Goal: Transaction & Acquisition: Purchase product/service

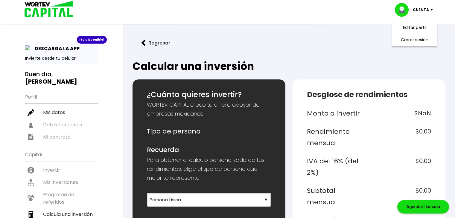
select select "1"
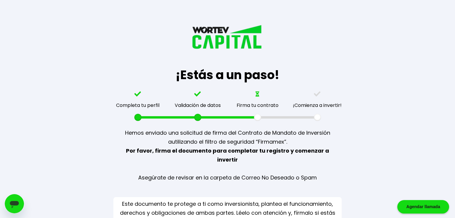
click at [429, 206] on div "Agendar llamada" at bounding box center [423, 206] width 52 height 13
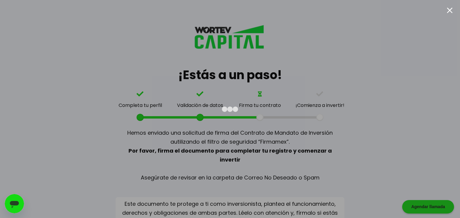
click at [450, 10] on div at bounding box center [449, 10] width 6 height 6
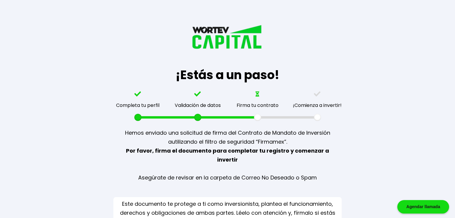
click at [98, 149] on div "¡Estás a un paso! Completa tu perfil Validación de datos Firma tu contrato ¡Com…" at bounding box center [228, 119] width 354 height 239
drag, startPoint x: 256, startPoint y: 117, endPoint x: 314, endPoint y: 114, distance: 58.1
click at [314, 114] on div "Completa tu perfil Validación de datos Firma tu contrato ¡Comienza a invertir!" at bounding box center [227, 107] width 239 height 30
click at [320, 121] on p "Hemos enviado una solicitud de firma del Contrato de Mandato de Inversión a uti…" at bounding box center [227, 155] width 206 height 69
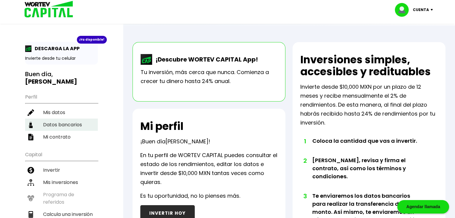
click at [64, 124] on li "Datos bancarios" at bounding box center [61, 125] width 73 height 12
select select "BBVA Bancomer"
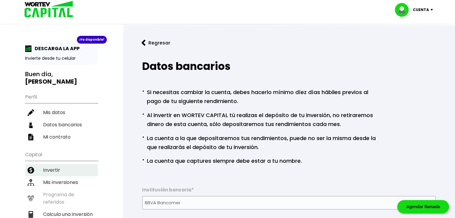
click at [50, 167] on li "Invertir" at bounding box center [61, 170] width 73 height 12
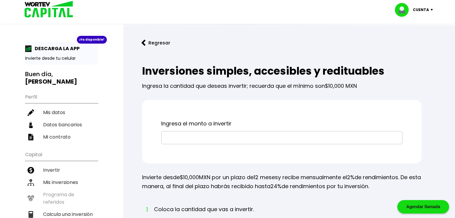
click at [172, 138] on input "text" at bounding box center [282, 138] width 236 height 13
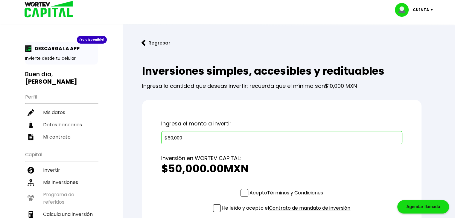
type input "$50,000"
click at [242, 192] on span at bounding box center [245, 193] width 8 height 8
click at [287, 198] on input "Acepto Términos y Condiciones" at bounding box center [287, 198] width 0 height 0
click at [215, 210] on span at bounding box center [217, 209] width 8 height 8
click at [287, 213] on input "He leído y acepto el Contrato de mandato de inversión" at bounding box center [287, 213] width 0 height 0
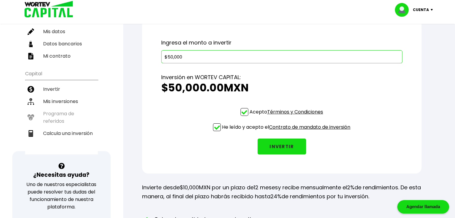
scroll to position [83, 0]
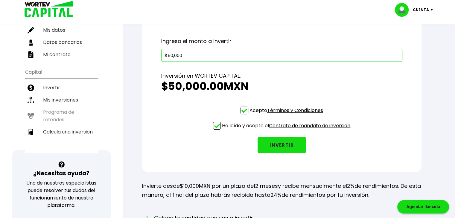
click at [284, 145] on button "INVERTIR" at bounding box center [282, 145] width 48 height 16
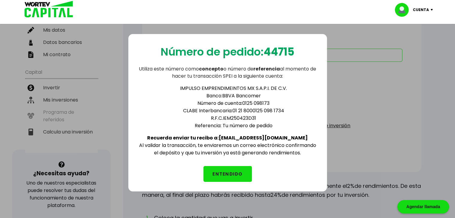
click at [226, 176] on button "ENTENDIDO" at bounding box center [227, 174] width 48 height 16
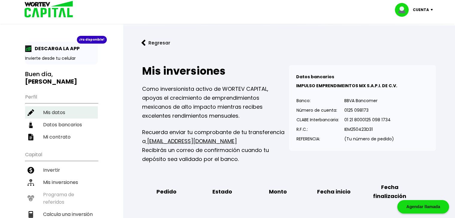
click at [51, 110] on li "Mis datos" at bounding box center [61, 113] width 73 height 12
select select "Hombre"
select select "Bachillerato"
select select "DF"
select select "BBVA Bancomer"
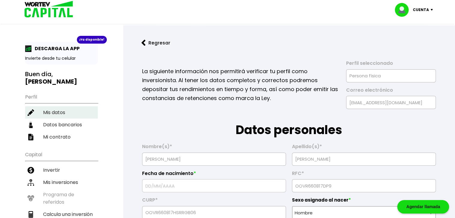
type input "17/08/1966"
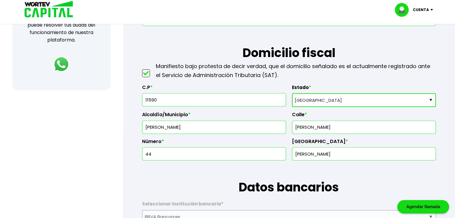
scroll to position [254, 0]
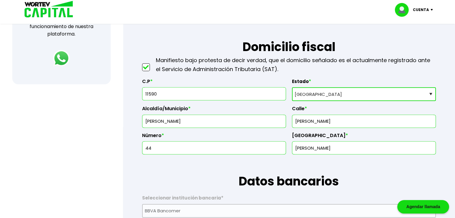
click at [430, 92] on select "Selecciona tu estado Aguascalientes Baja California Baja California Sur Campech…" at bounding box center [364, 94] width 144 height 14
click at [292, 87] on select "Selecciona tu estado Aguascalientes Baja California Baja California Sur Campech…" at bounding box center [364, 94] width 144 height 14
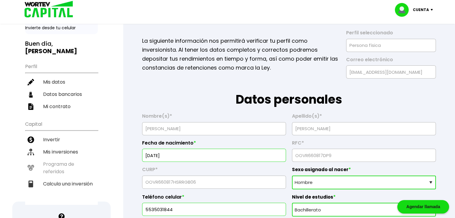
scroll to position [0, 0]
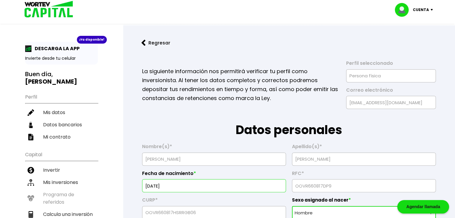
click at [424, 7] on p "Cuenta" at bounding box center [421, 9] width 16 height 9
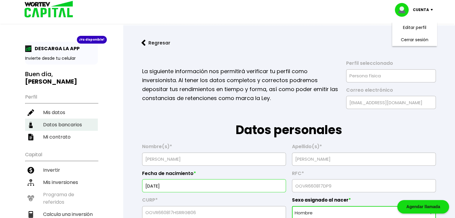
click at [61, 121] on li "Datos bancarios" at bounding box center [61, 125] width 73 height 12
select select "BBVA Bancomer"
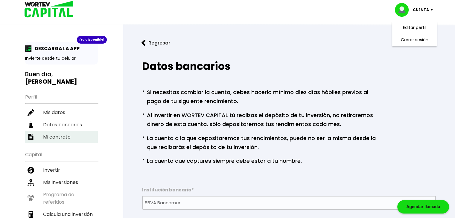
click at [43, 136] on li "Mi contrato" at bounding box center [61, 137] width 73 height 12
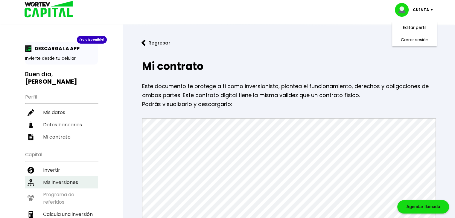
click at [68, 182] on li "Mis inversiones" at bounding box center [61, 183] width 73 height 12
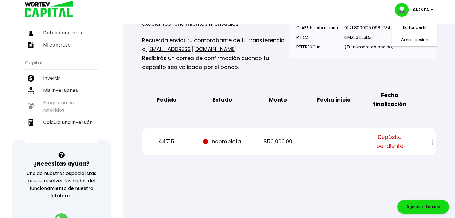
scroll to position [92, 0]
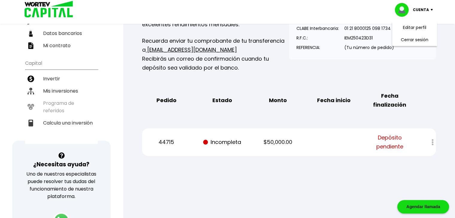
click at [433, 143] on div at bounding box center [428, 142] width 15 height 13
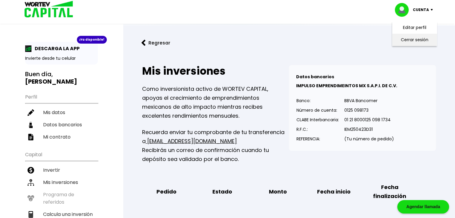
click at [419, 40] on li "Cerrar sesión" at bounding box center [415, 40] width 48 height 12
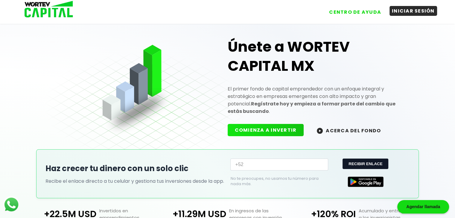
click at [413, 14] on button "INICIAR SESIÓN" at bounding box center [414, 11] width 48 height 10
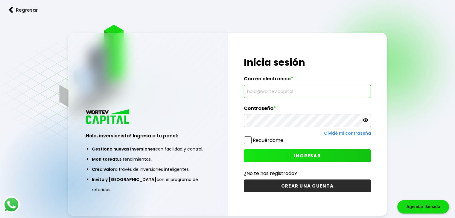
click at [281, 90] on input "text" at bounding box center [308, 91] width 122 height 13
type input "orve6@hotmail.com"
click at [248, 139] on span at bounding box center [248, 141] width 8 height 8
click at [285, 138] on input "Recuérdame" at bounding box center [285, 138] width 0 height 0
click at [300, 154] on span "INGRESAR" at bounding box center [307, 156] width 27 height 6
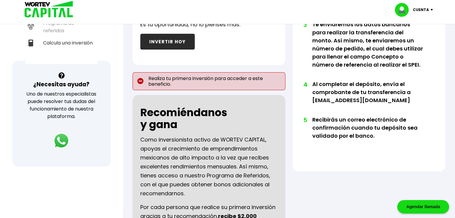
scroll to position [169, 0]
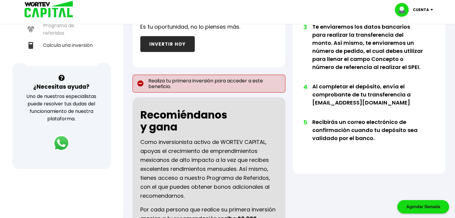
click at [145, 85] on p "Realiza tu primera inversión para acceder a este beneficio." at bounding box center [209, 84] width 153 height 18
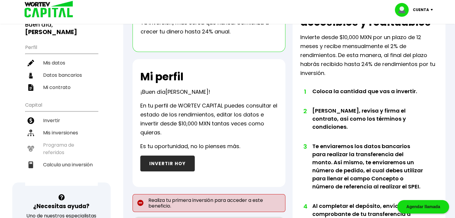
scroll to position [12, 0]
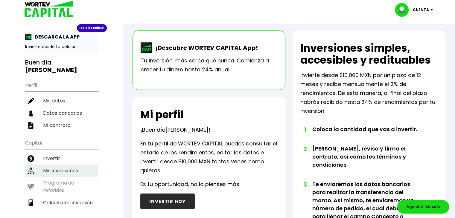
click at [56, 167] on li "Mis inversiones" at bounding box center [61, 171] width 73 height 12
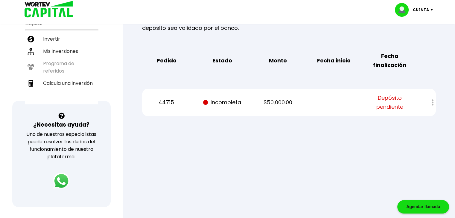
scroll to position [135, 0]
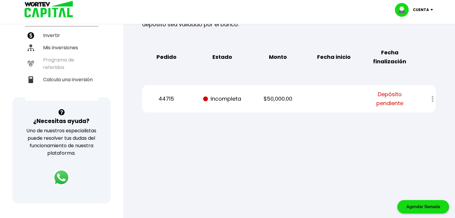
click at [52, 60] on ul "Capital Invertir Mis inversiones Programa de referidos Calcula una inversión" at bounding box center [61, 57] width 73 height 88
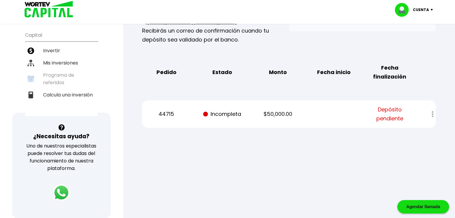
scroll to position [120, 0]
click at [433, 114] on div at bounding box center [428, 114] width 15 height 13
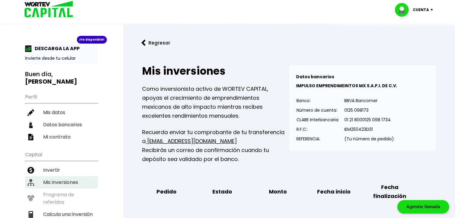
click at [58, 178] on li "Mis inversiones" at bounding box center [61, 183] width 73 height 12
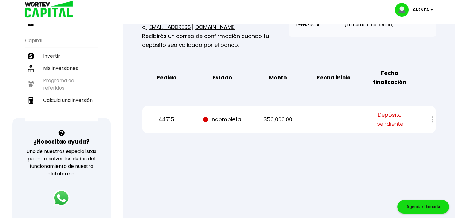
scroll to position [115, 0]
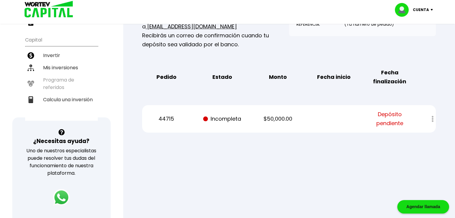
click at [381, 119] on span "Depósito pendiente" at bounding box center [389, 119] width 47 height 18
click at [224, 116] on p "Incompleta" at bounding box center [222, 119] width 47 height 9
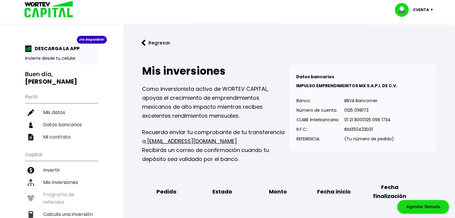
click at [422, 8] on p "Cuenta" at bounding box center [421, 9] width 16 height 9
click at [419, 41] on li "Cerrar sesión" at bounding box center [415, 40] width 48 height 12
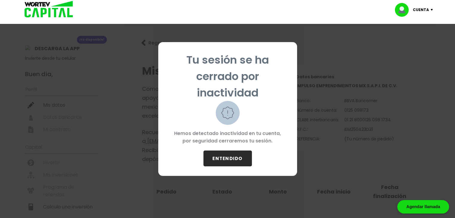
click at [225, 159] on button "ENTENDIDO" at bounding box center [227, 159] width 48 height 16
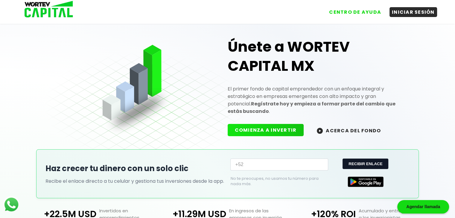
click at [352, 124] on button "ACERCA DEL FONDO" at bounding box center [349, 130] width 78 height 13
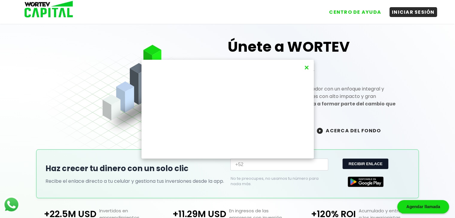
click at [307, 66] on button "×" at bounding box center [306, 68] width 8 height 10
